Goal: Obtain resource: Download file/media

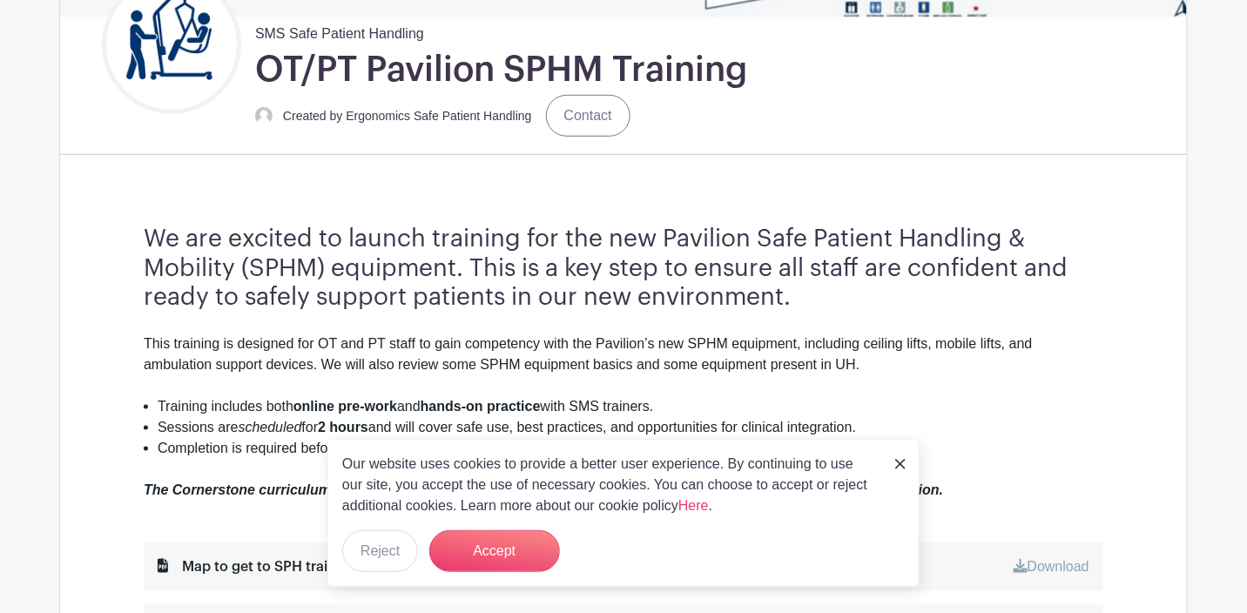
scroll to position [435, 0]
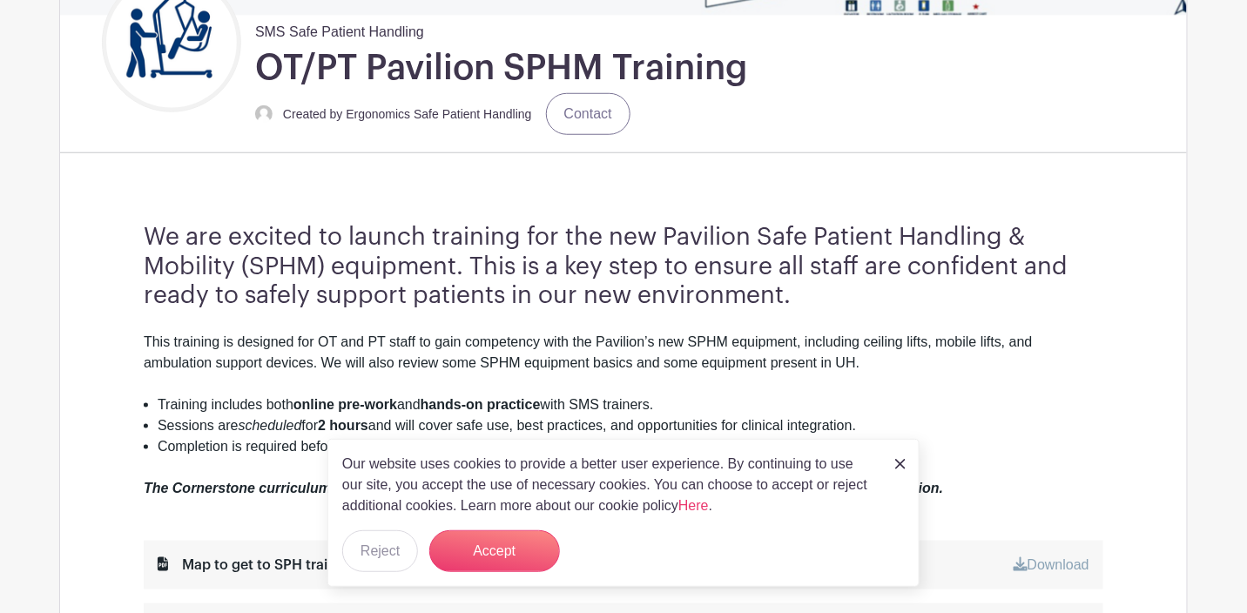
click at [900, 470] on img at bounding box center [901, 464] width 10 height 10
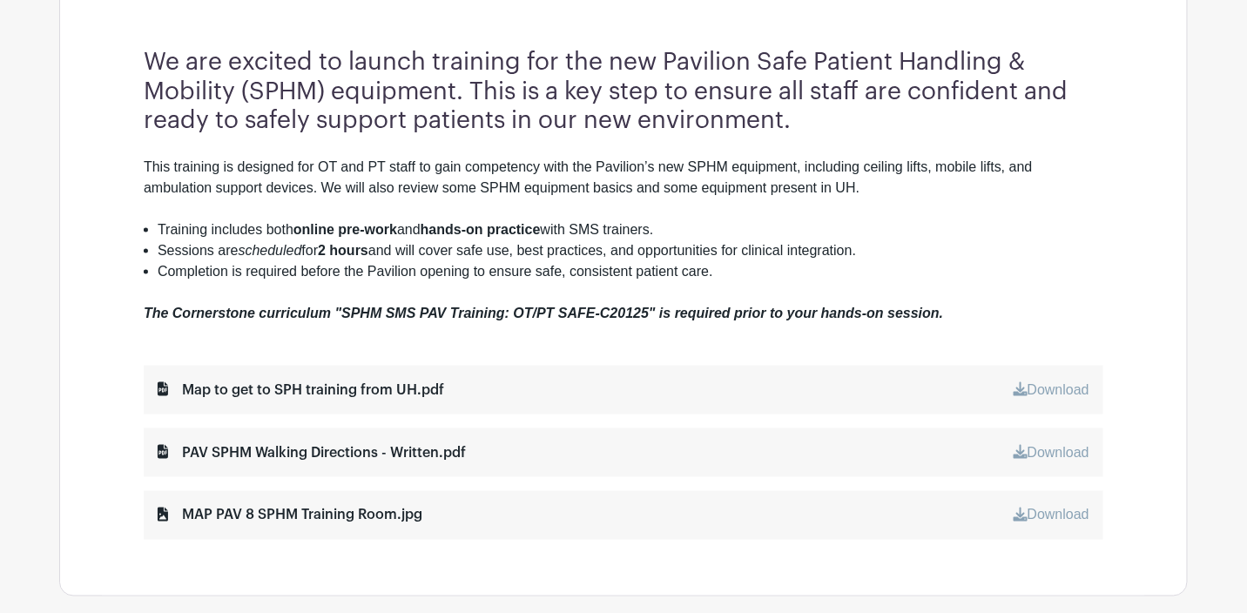
scroll to position [696, 0]
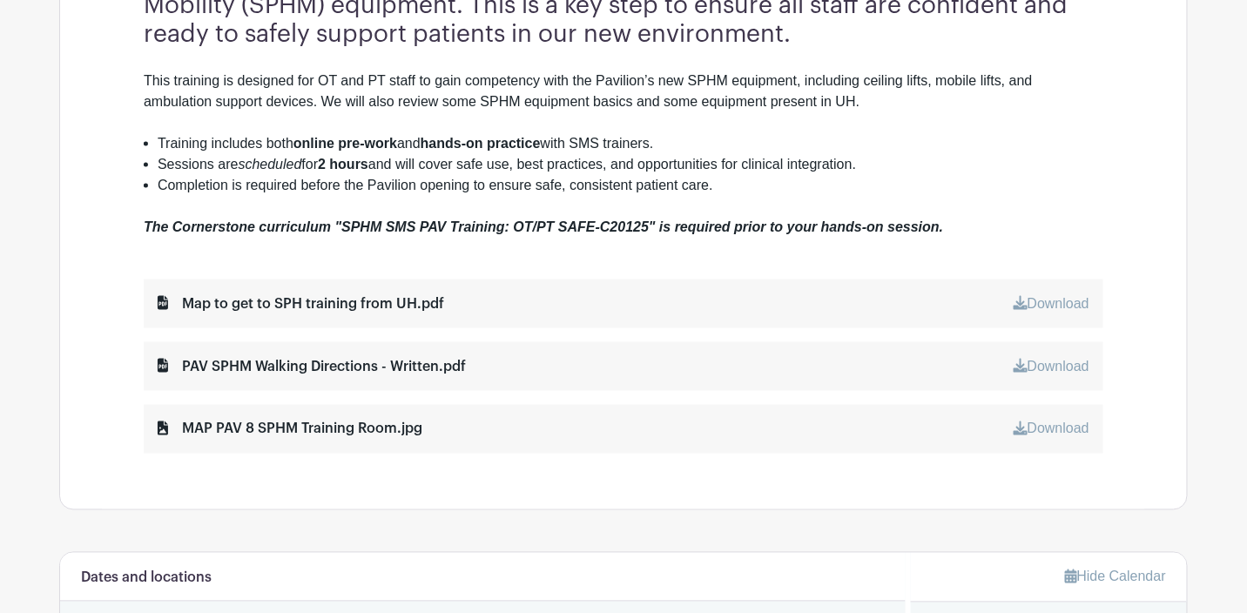
click at [1036, 307] on link "Download" at bounding box center [1052, 303] width 76 height 15
click at [1050, 362] on link "Download" at bounding box center [1052, 366] width 76 height 15
click at [1052, 429] on link "Download" at bounding box center [1052, 429] width 76 height 15
click at [1032, 300] on link "Download" at bounding box center [1052, 303] width 76 height 15
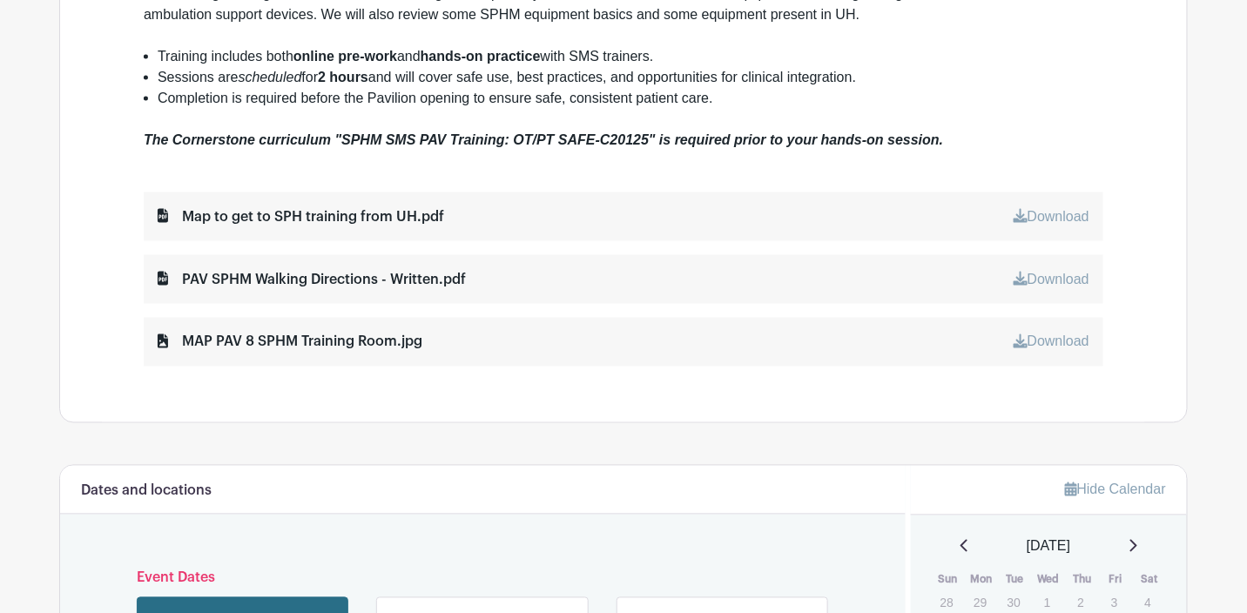
scroll to position [1045, 0]
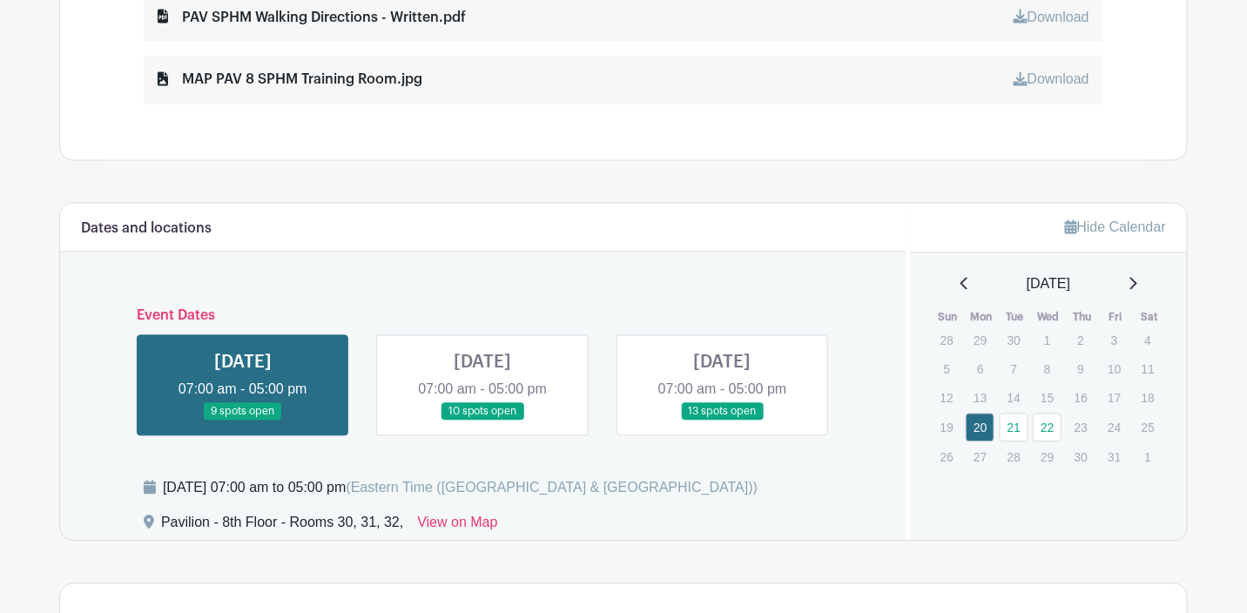
click at [243, 422] on link at bounding box center [243, 422] width 0 height 0
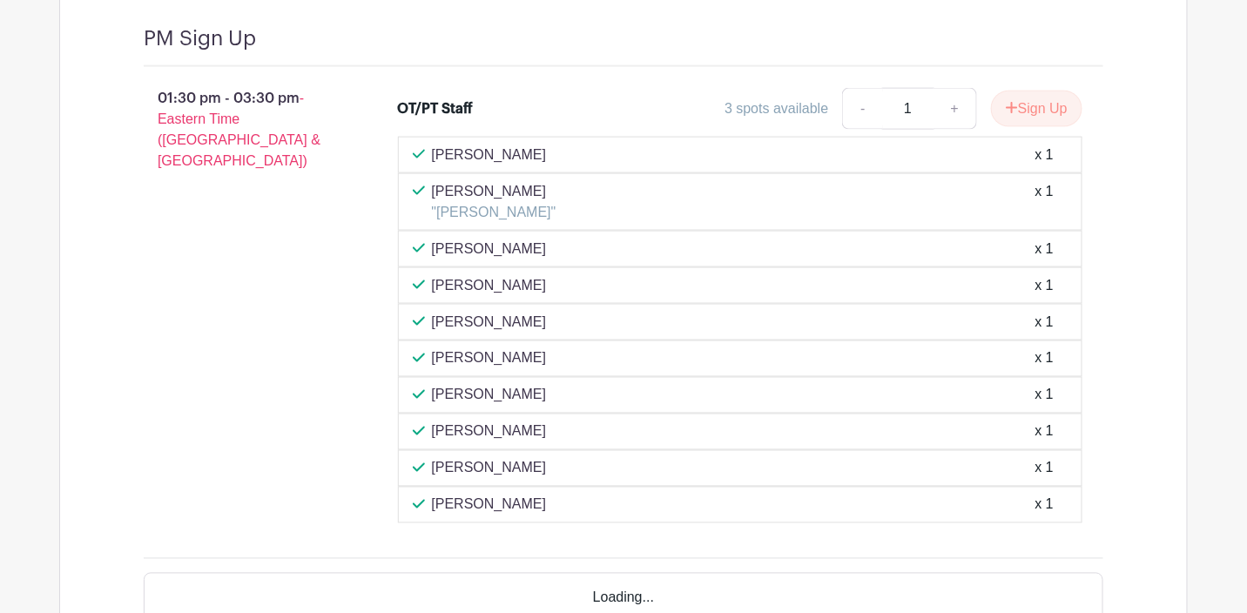
scroll to position [2993, 0]
